Goal: Complete application form

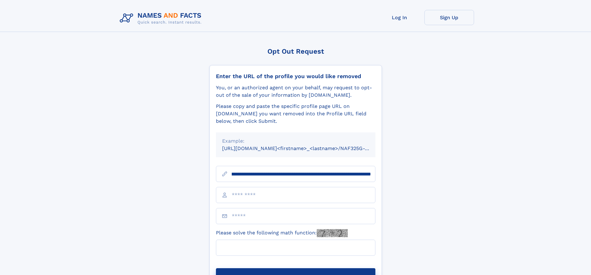
scroll to position [0, 72]
type input "**********"
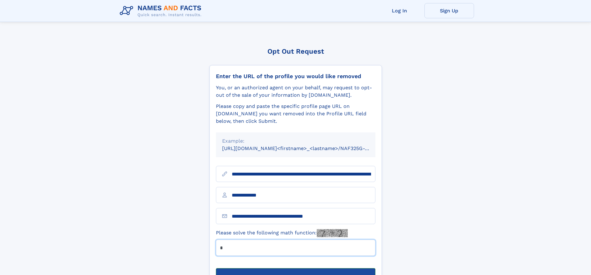
type input "*"
click at [295, 268] on button "Submit Opt Out Request" at bounding box center [295, 278] width 159 height 20
